Goal: Task Accomplishment & Management: Manage account settings

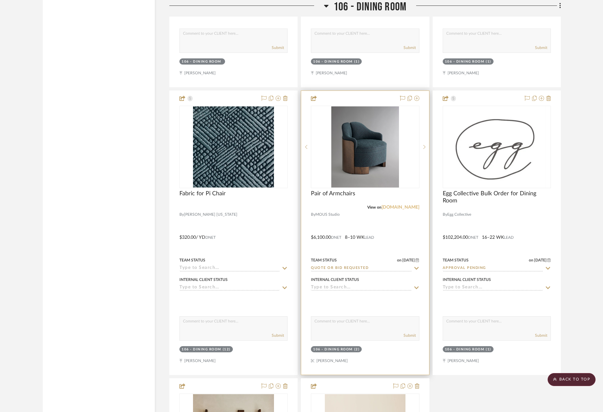
scroll to position [3501, 0]
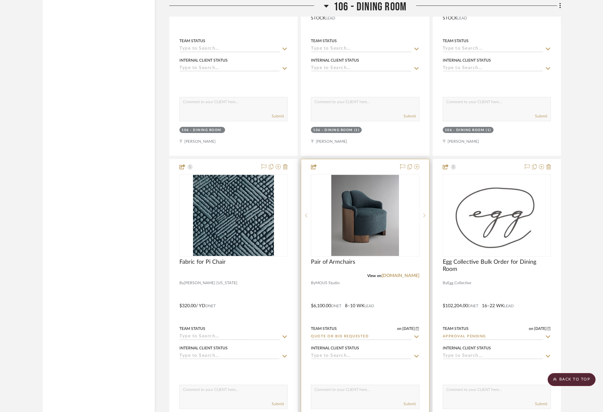
click at [383, 301] on div at bounding box center [365, 301] width 128 height 284
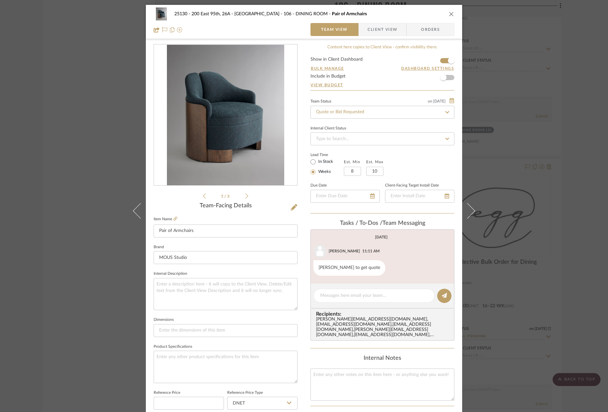
scroll to position [192, 0]
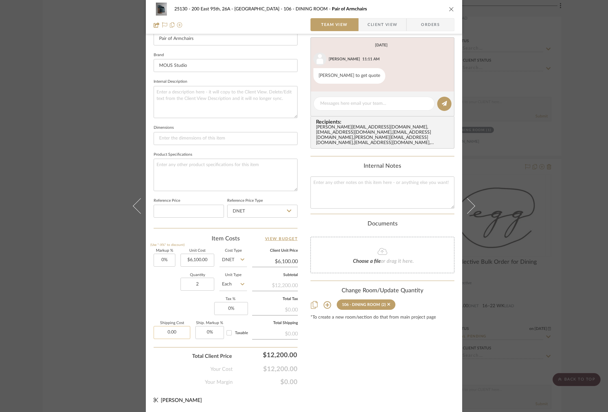
click at [178, 334] on input "0.00" at bounding box center [172, 332] width 37 height 13
type input "$1,235.00"
click at [362, 364] on div "Content here copies to Client View - confirm visibility there. Show in Client D…" at bounding box center [382, 118] width 144 height 533
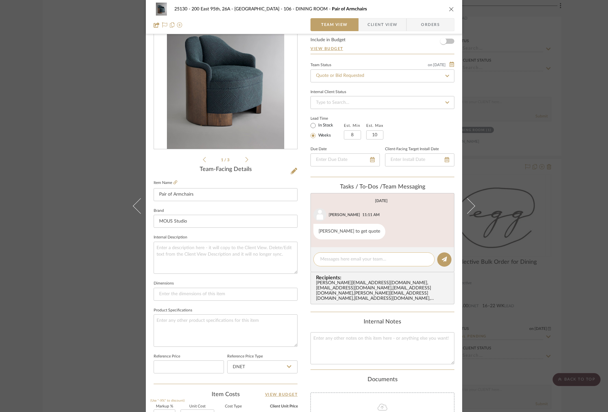
scroll to position [30, 0]
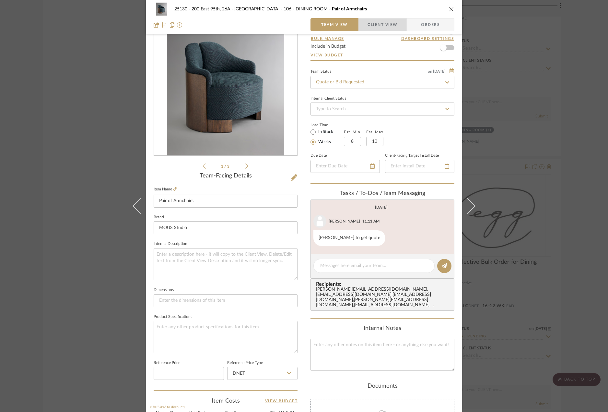
click at [375, 24] on span "Client View" at bounding box center [382, 24] width 30 height 13
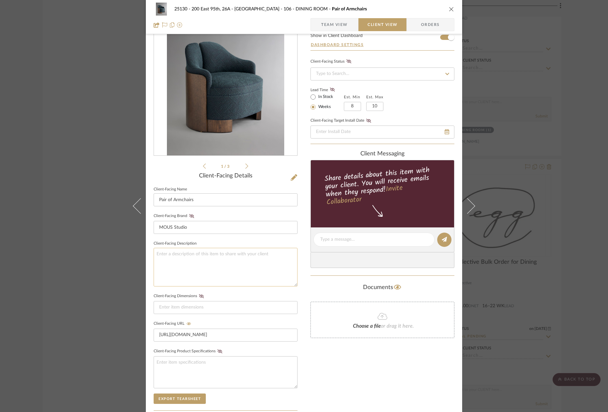
click at [206, 254] on textarea at bounding box center [226, 267] width 144 height 39
click at [321, 20] on span "Team View" at bounding box center [334, 24] width 27 height 13
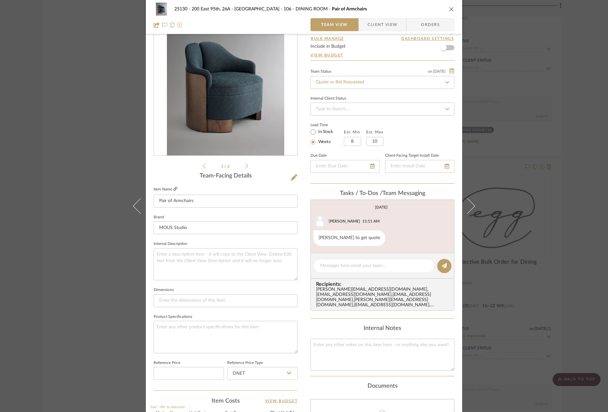
click at [173, 187] on icon at bounding box center [175, 189] width 4 height 4
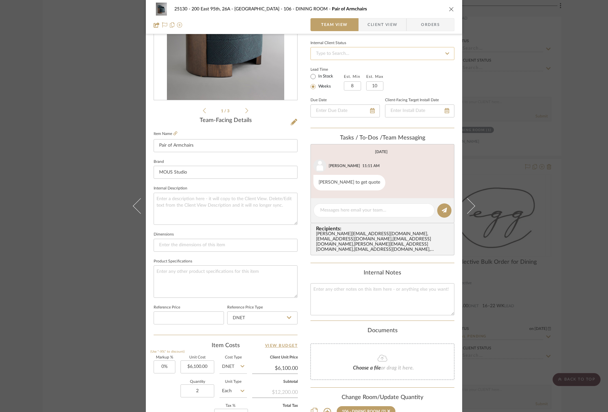
scroll to position [95, 0]
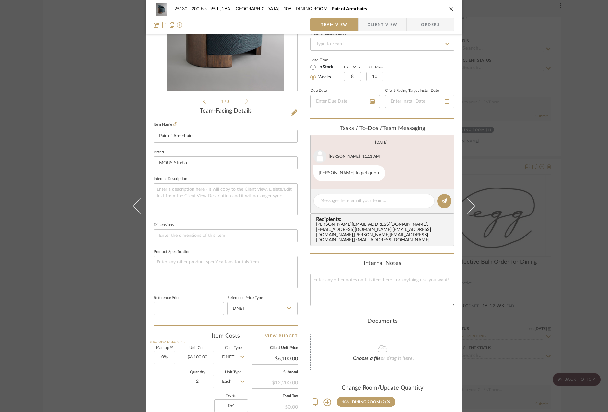
drag, startPoint x: 369, startPoint y: 21, endPoint x: 319, endPoint y: 84, distance: 81.1
click at [369, 21] on span "Client View" at bounding box center [382, 24] width 30 height 13
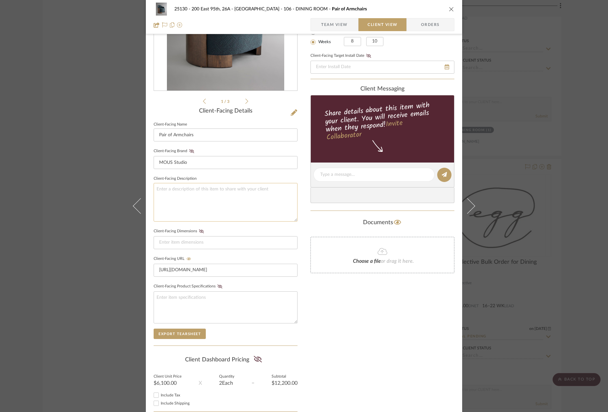
click at [226, 198] on textarea at bounding box center [226, 202] width 144 height 39
type textarea "Qty. 2 || Description: Pi Chairs by Mous || Color/Finish: White Oak"
click at [287, 187] on textarea "Qty. 2 || Description: Pi Chairs by Mous || Color/Finish: White Oak" at bounding box center [226, 202] width 144 height 39
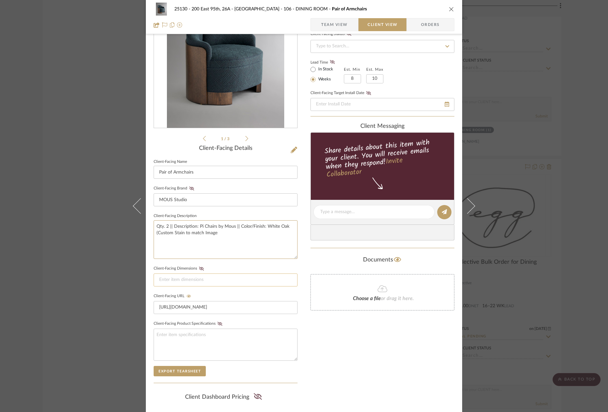
scroll to position [0, 0]
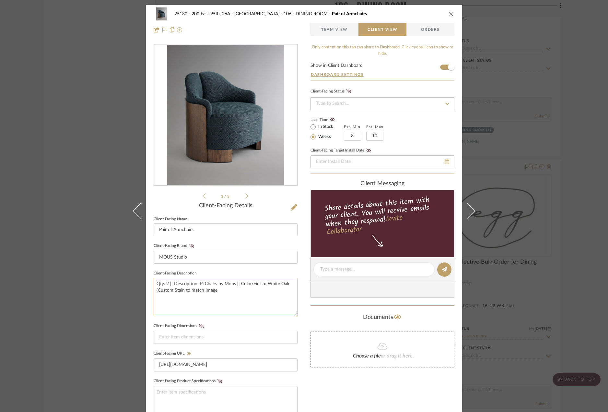
drag, startPoint x: 216, startPoint y: 287, endPoint x: 202, endPoint y: 293, distance: 15.7
click at [202, 293] on textarea "Qty. 2 || Description: Pi Chairs by Mous || Color/Finish: White Oak (Custom Sta…" at bounding box center [226, 296] width 144 height 39
click at [217, 288] on textarea "Qty. 2 || Description: Pi Chairs by Mous || Color/Finish: White Oak (Custom Sta…" at bounding box center [226, 296] width 144 height 39
drag, startPoint x: 216, startPoint y: 289, endPoint x: 183, endPoint y: 296, distance: 34.3
click at [183, 296] on textarea "Qty. 2 || Description: Pi Chairs by Mous || Color/Finish: White Oak (Custom Sta…" at bounding box center [226, 296] width 144 height 39
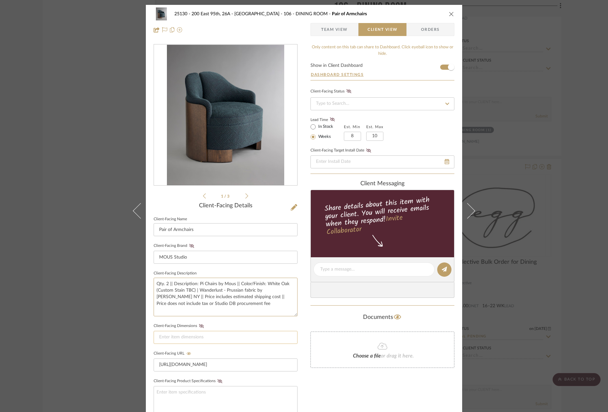
type textarea "Qty. 2 || Description: Pi Chairs by Mous || Color/Finish: White Oak (Custom Sta…"
click at [203, 340] on input at bounding box center [226, 337] width 144 height 13
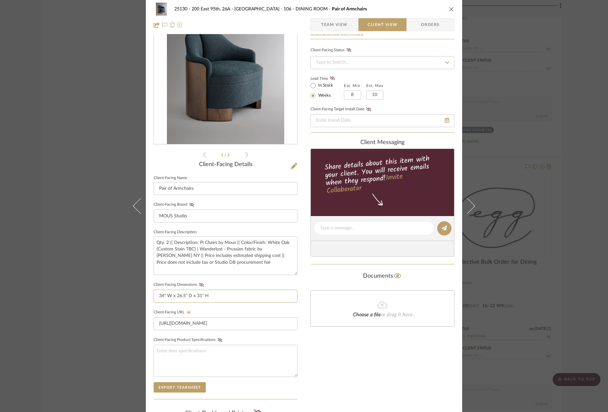
scroll to position [97, 0]
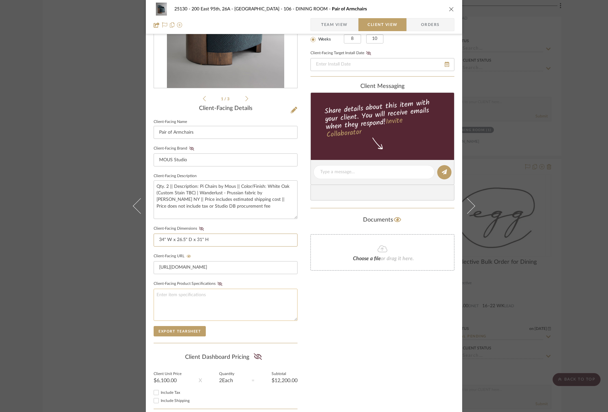
type input "34" W x 26.5" D x 31" H"
click at [223, 302] on textarea at bounding box center [226, 304] width 144 height 32
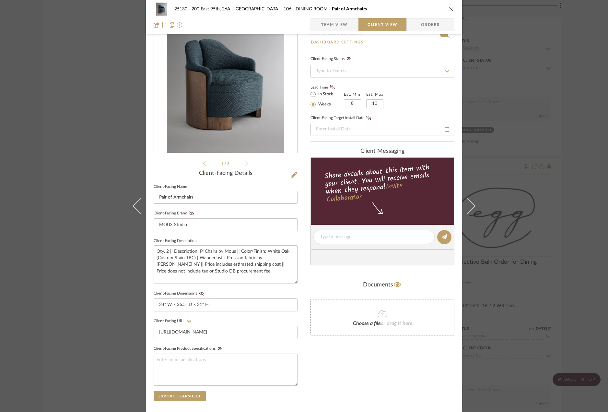
click at [239, 270] on textarea "Qty. 2 || Description: Pi Chairs by Mous || Color/Finish: White Oak (Custom Sta…" at bounding box center [226, 264] width 144 height 39
click at [333, 23] on span "Team View" at bounding box center [334, 24] width 27 height 13
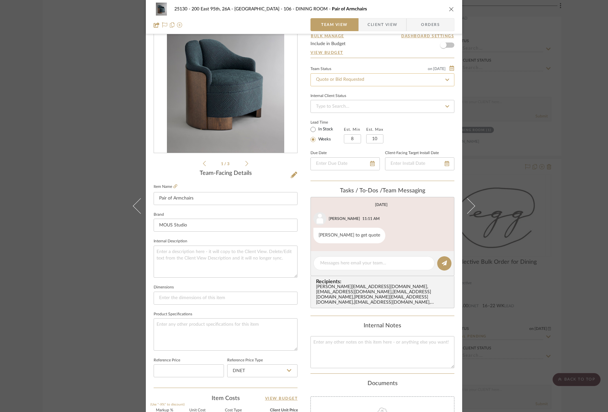
click at [343, 79] on input "Quote or Bid Requested" at bounding box center [382, 79] width 144 height 13
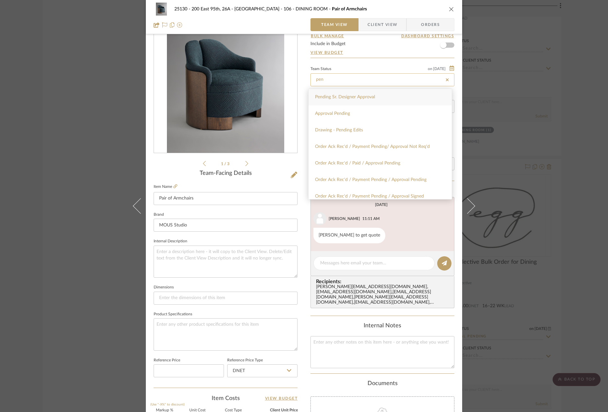
type input "Pending Sr. Designer Approval"
type input "[DATE]"
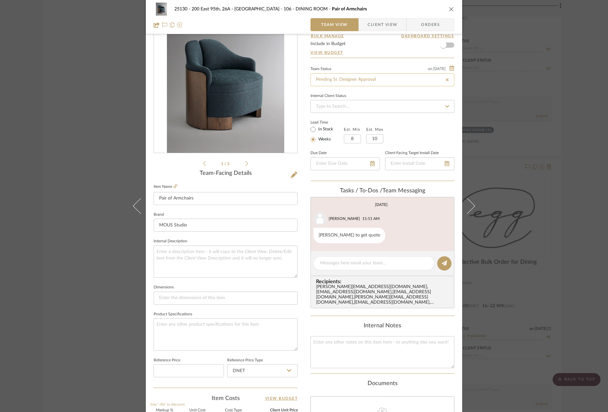
type input "[DATE]"
type input "Pending Sr. Designer Approval"
click at [499, 172] on div "25130 - 200 East 95th, 26A - Kosheleva 106 - DINING ROOM Pair of Armchairs Team…" at bounding box center [304, 206] width 608 height 412
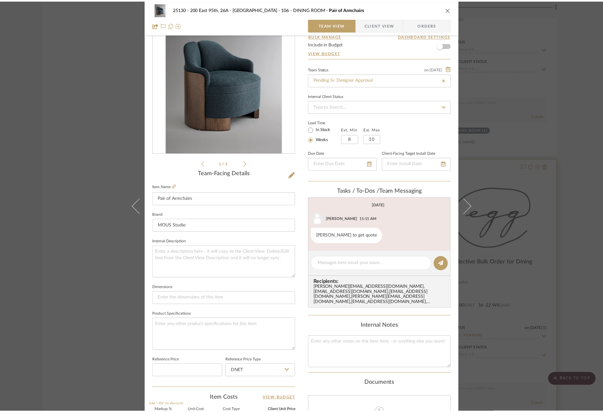
scroll to position [3501, 0]
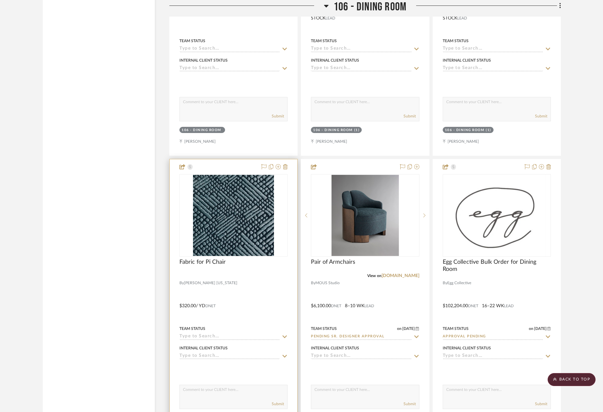
click at [231, 307] on div at bounding box center [234, 301] width 128 height 284
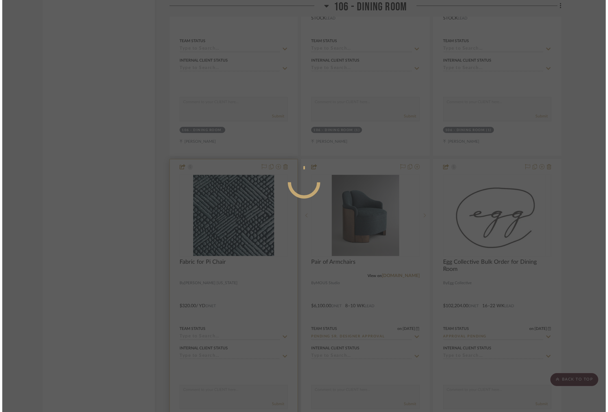
scroll to position [0, 0]
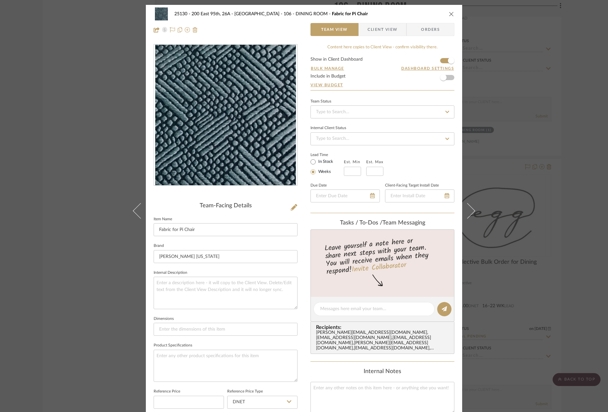
click at [363, 31] on span "button" at bounding box center [363, 29] width 9 height 13
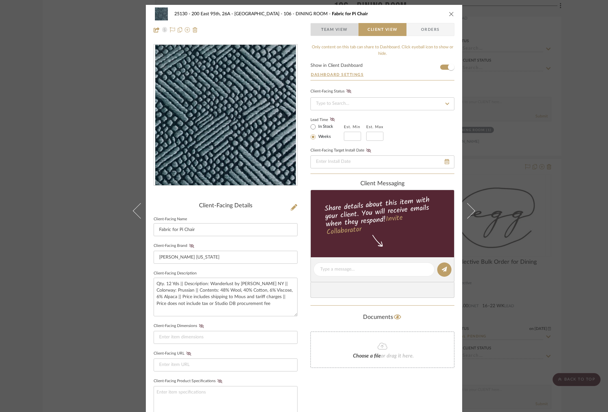
drag, startPoint x: 331, startPoint y: 34, endPoint x: 324, endPoint y: 44, distance: 12.1
click at [331, 34] on span "Team View" at bounding box center [334, 29] width 27 height 13
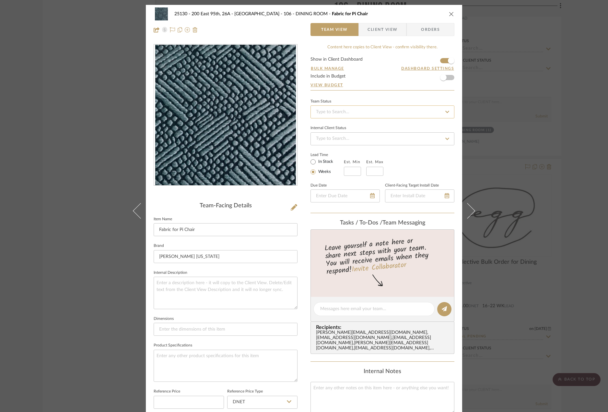
click at [360, 113] on input at bounding box center [382, 111] width 144 height 13
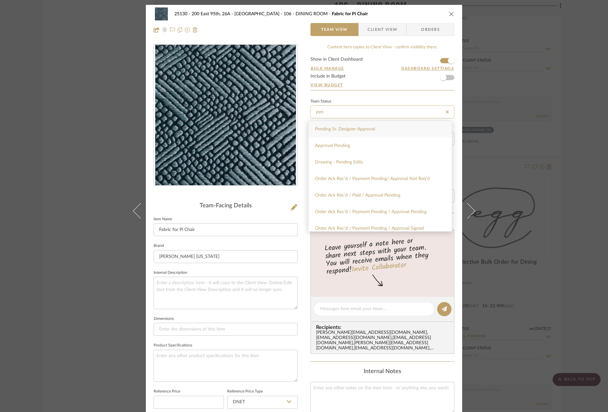
type input "Pending Sr. Designer Approval"
type input "[DATE]"
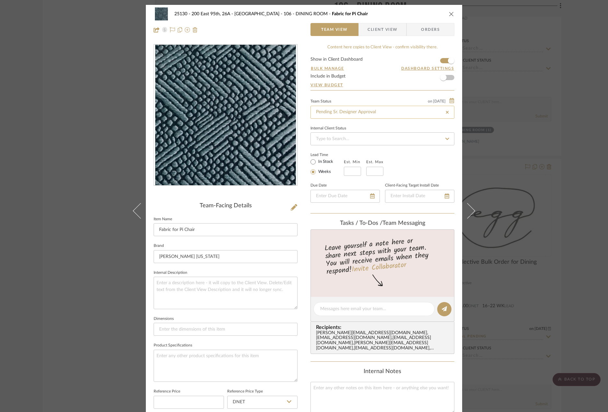
type input "[DATE]"
type input "Pending Sr. Designer Approval"
click at [215, 286] on textarea at bounding box center [226, 292] width 144 height 32
click at [367, 29] on span "Client View" at bounding box center [382, 29] width 30 height 13
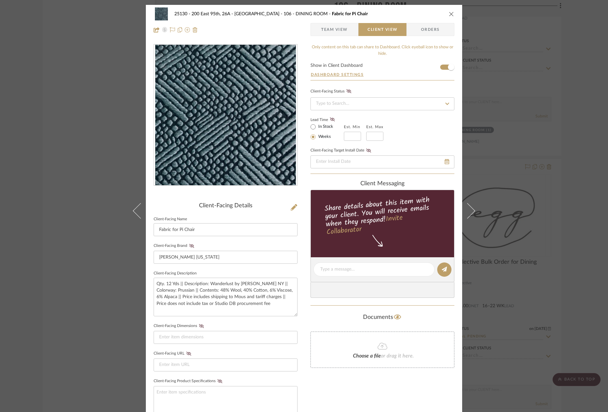
drag, startPoint x: 523, startPoint y: 204, endPoint x: 521, endPoint y: 200, distance: 4.9
click at [522, 204] on div "25130 - 200 East 95th, 26A - Kosheleva 106 - DINING ROOM Fabric for Pi Chair Te…" at bounding box center [304, 206] width 608 height 412
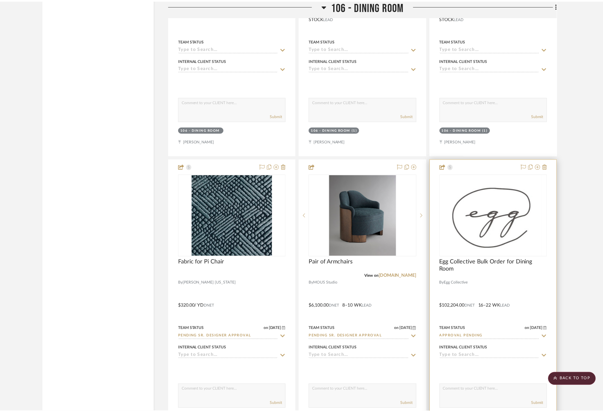
scroll to position [3501, 0]
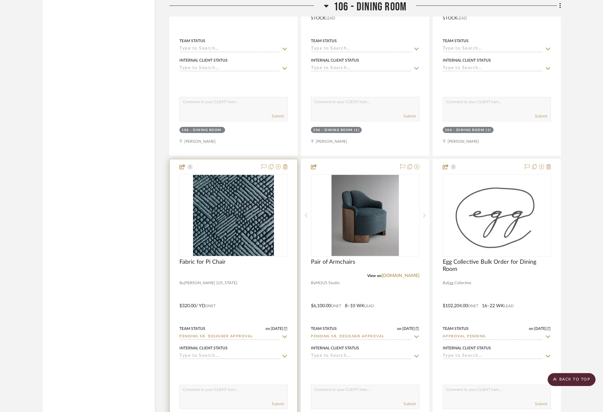
click at [259, 303] on div at bounding box center [234, 301] width 128 height 284
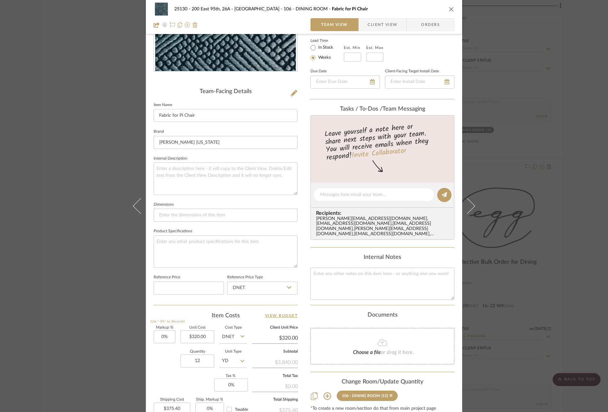
scroll to position [32, 0]
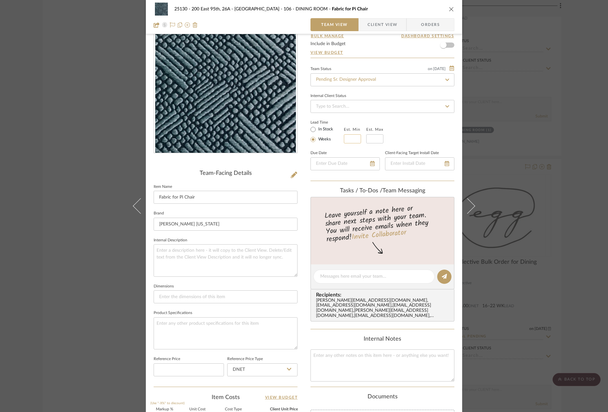
click at [344, 142] on input at bounding box center [352, 138] width 17 height 9
type input "2"
type input "4"
click at [377, 141] on input at bounding box center [374, 138] width 17 height 9
type input "6"
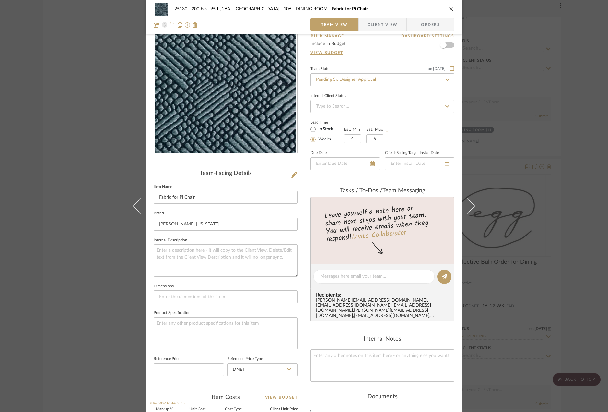
click at [398, 137] on div "Lead Time In Stock Weeks Est. Min 4 Est. Max 6" at bounding box center [382, 130] width 144 height 25
click at [394, 26] on span "Client View" at bounding box center [382, 24] width 30 height 13
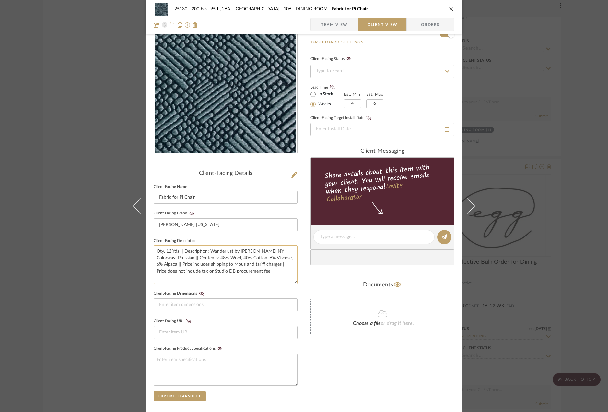
click at [245, 272] on textarea "Qty. 12 Yds || Description: Wanderlust by [PERSON_NAME] NY || Colorway: Prussia…" at bounding box center [226, 264] width 144 height 39
click at [285, 271] on textarea "Qty. 12 Yds || Description: Wanderlust by [PERSON_NAME] NY || Colorway: Prussia…" at bounding box center [226, 264] width 144 height 39
click at [278, 305] on input at bounding box center [226, 304] width 144 height 13
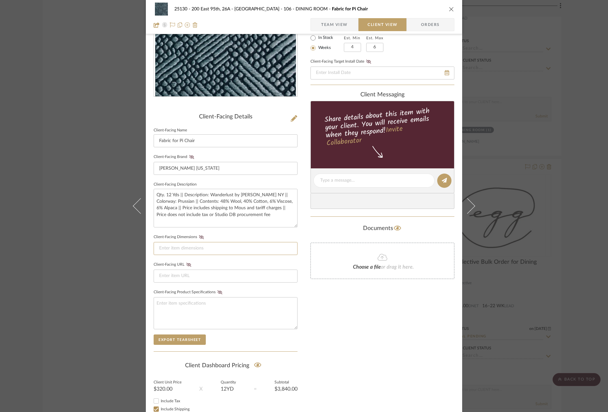
scroll to position [133, 0]
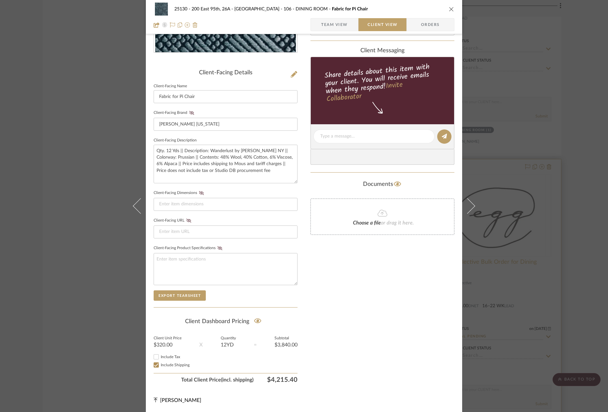
drag, startPoint x: 498, startPoint y: 259, endPoint x: 488, endPoint y: 261, distance: 10.5
click at [498, 259] on div "25130 - 200 East 95th, 26A - Kosheleva 106 - DINING ROOM Fabric for Pi Chair Te…" at bounding box center [304, 206] width 608 height 412
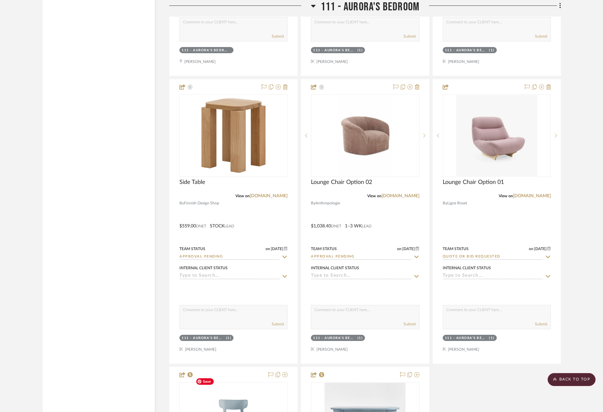
scroll to position [5543, 0]
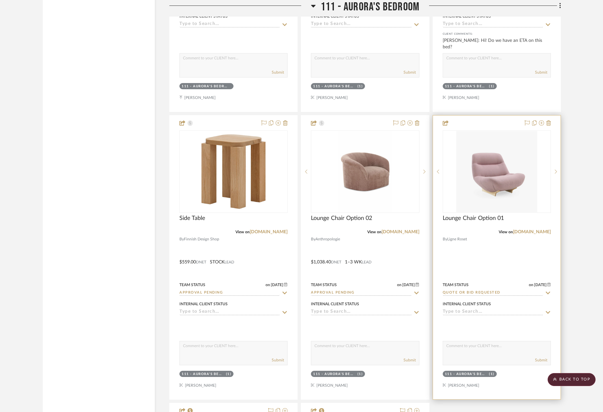
click at [492, 238] on div at bounding box center [497, 257] width 128 height 284
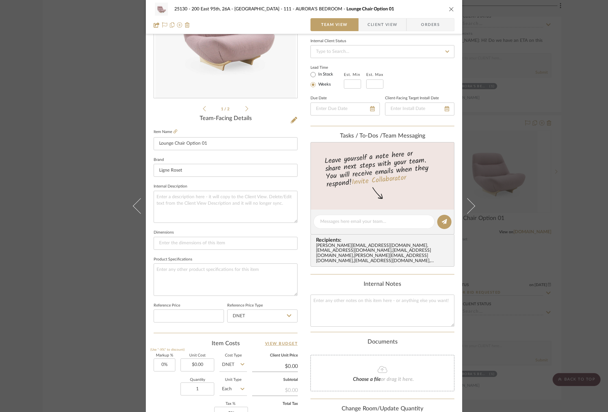
scroll to position [97, 0]
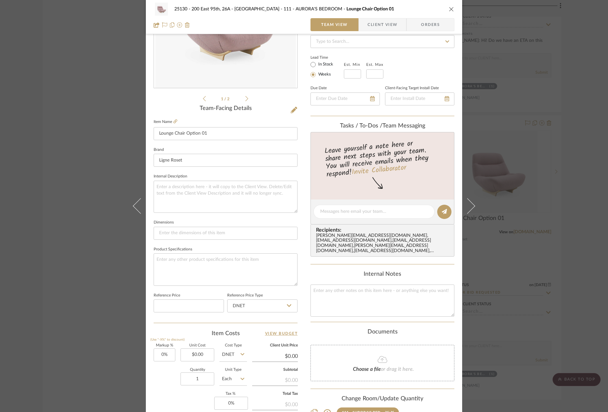
click at [521, 149] on div "25130 - 200 East 95th, 26A - Kosheleva 111 - AURORA'S BEDROOM Lounge Chair Opti…" at bounding box center [304, 206] width 608 height 412
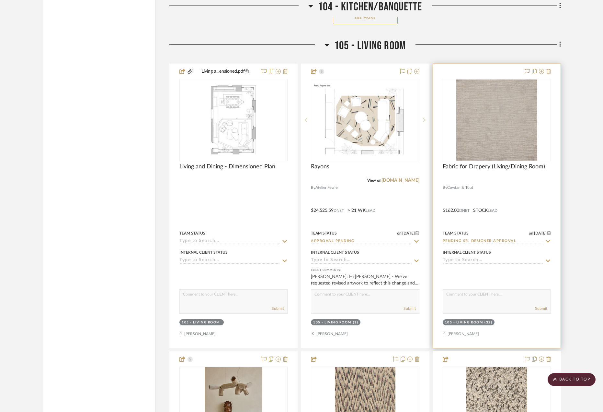
scroll to position [2108, 0]
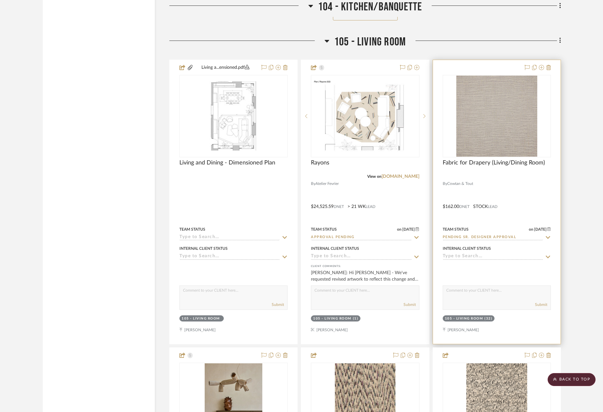
click at [511, 212] on div at bounding box center [497, 202] width 128 height 284
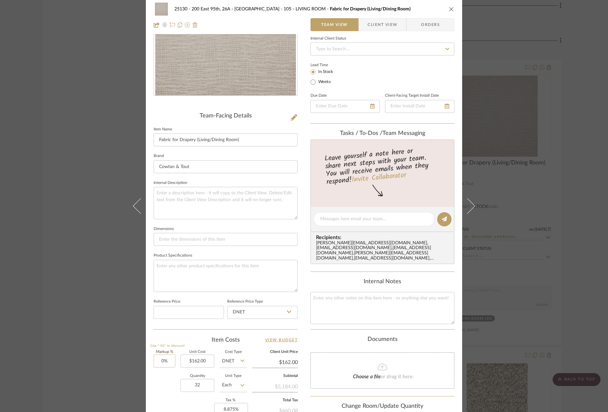
scroll to position [191, 0]
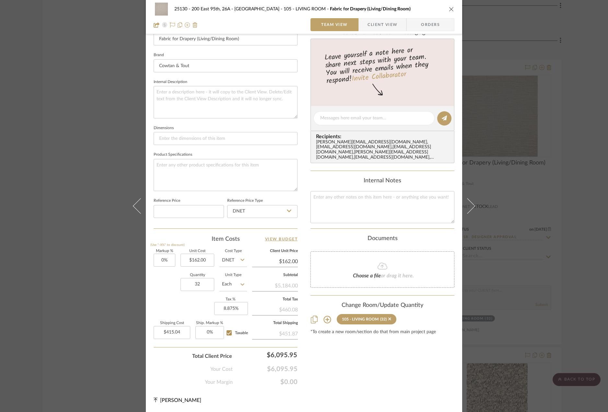
drag, startPoint x: 480, startPoint y: 211, endPoint x: 487, endPoint y: 205, distance: 8.8
click at [482, 208] on div "25130 - 200 East 95th, 26A - Kosheleva 105 - LIVING ROOM Fabric for Drapery (Li…" at bounding box center [304, 206] width 608 height 412
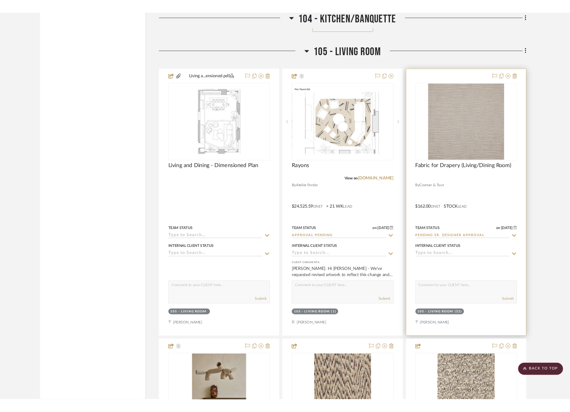
scroll to position [2108, 0]
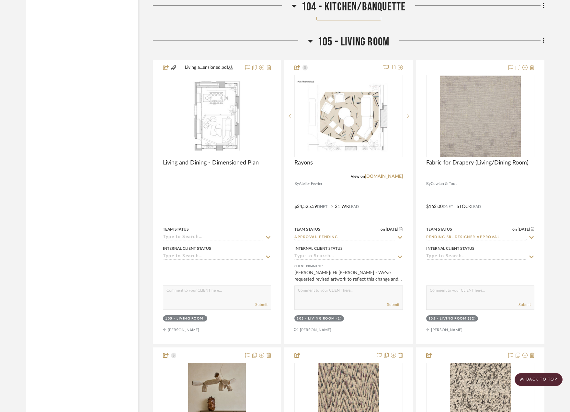
click at [162, 48] on div at bounding box center [230, 43] width 155 height 17
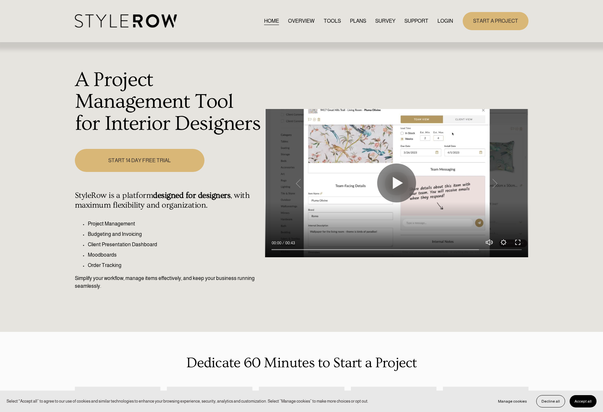
click at [448, 21] on link "LOGIN" at bounding box center [445, 21] width 16 height 9
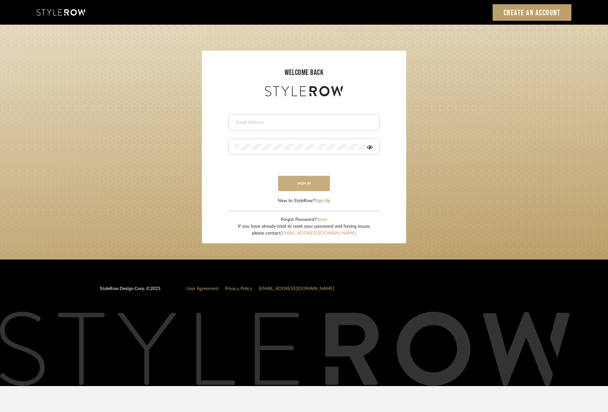
type input "madeleine@studiodb.com"
click at [308, 186] on button "sign in" at bounding box center [304, 183] width 52 height 15
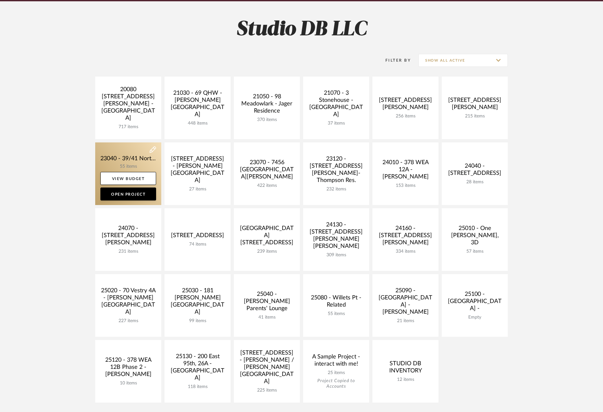
scroll to position [227, 0]
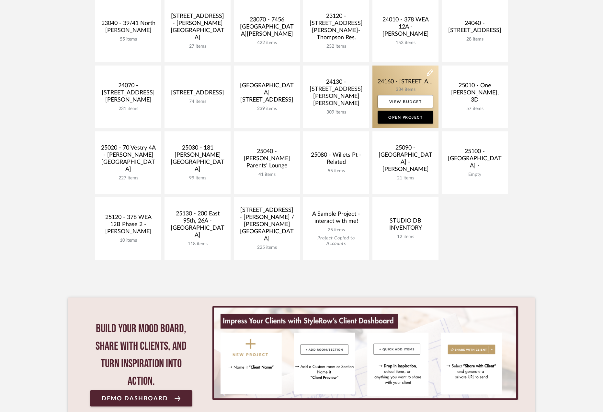
click at [381, 80] on link at bounding box center [406, 96] width 66 height 63
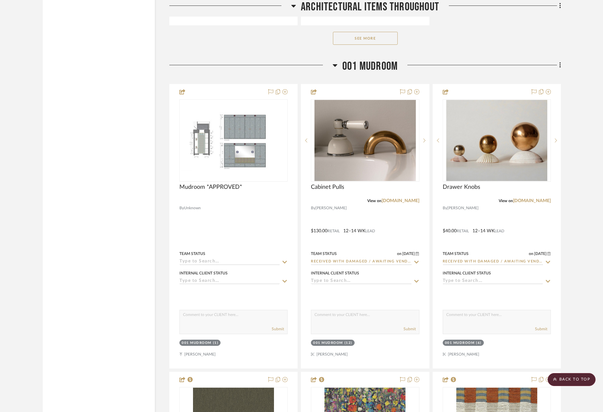
scroll to position [2884, 0]
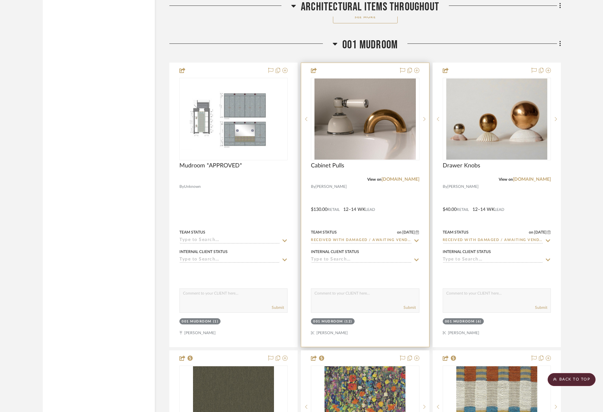
click at [392, 197] on div at bounding box center [365, 205] width 128 height 284
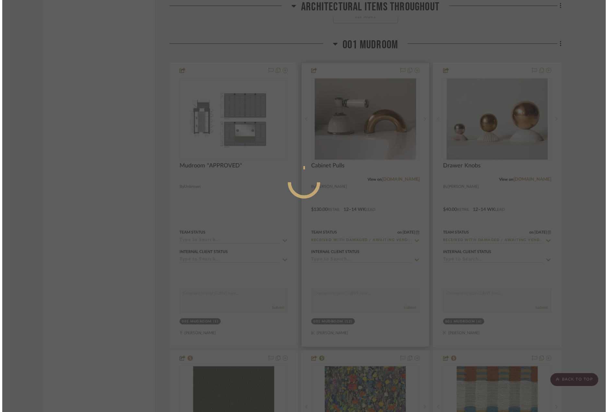
scroll to position [0, 0]
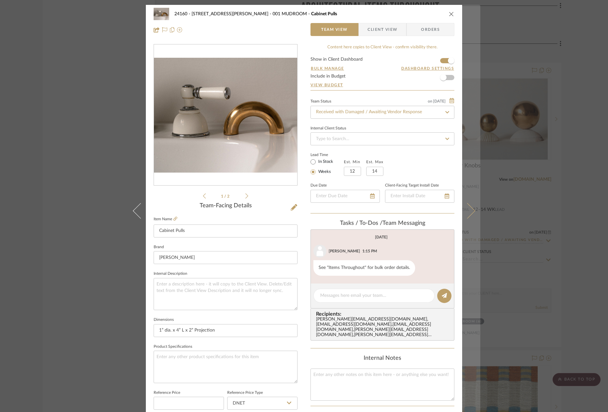
click at [465, 210] on icon at bounding box center [467, 211] width 16 height 16
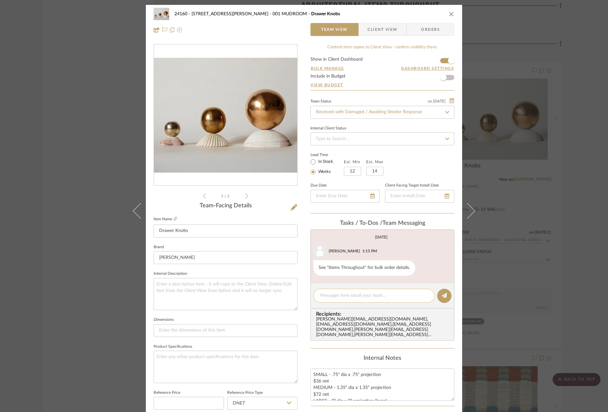
click at [373, 295] on textarea at bounding box center [374, 295] width 108 height 7
paste textarea "1ZB8R405YW13894772"
click at [320, 294] on textarea "1ZB8R405YW13894772" at bounding box center [374, 295] width 108 height 7
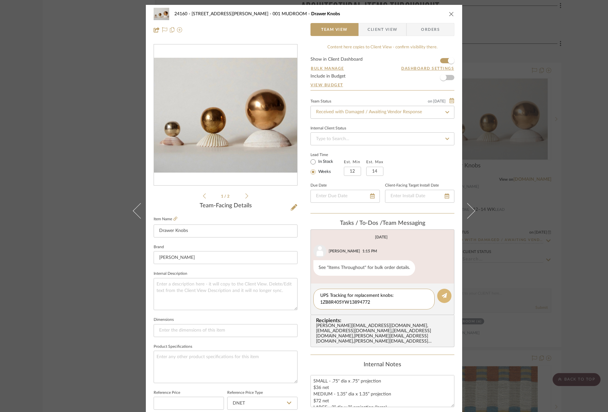
type textarea "UPS Tracking for replacement knobs: 1ZB8R405YW13894772"
click at [438, 296] on button at bounding box center [444, 295] width 14 height 14
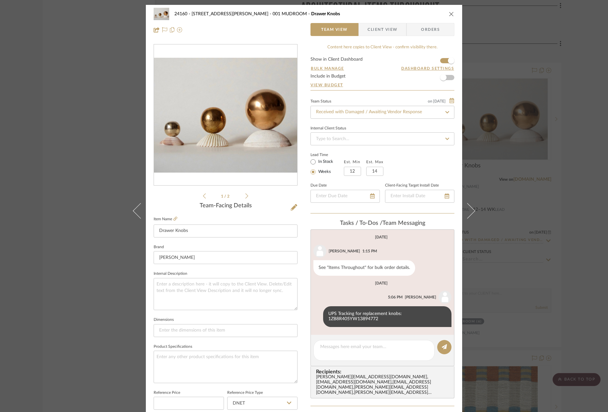
click at [507, 315] on div "24160 - 214 E 18th Street - Satow Elliot 001 MUDROOM Drawer Knobs Team View Cli…" at bounding box center [304, 206] width 608 height 412
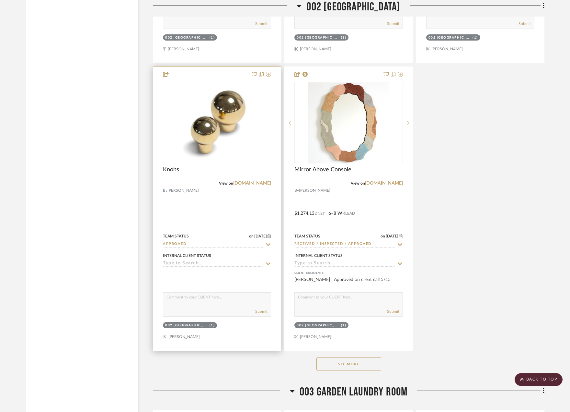
scroll to position [4374, 0]
